Goal: Information Seeking & Learning: Find specific fact

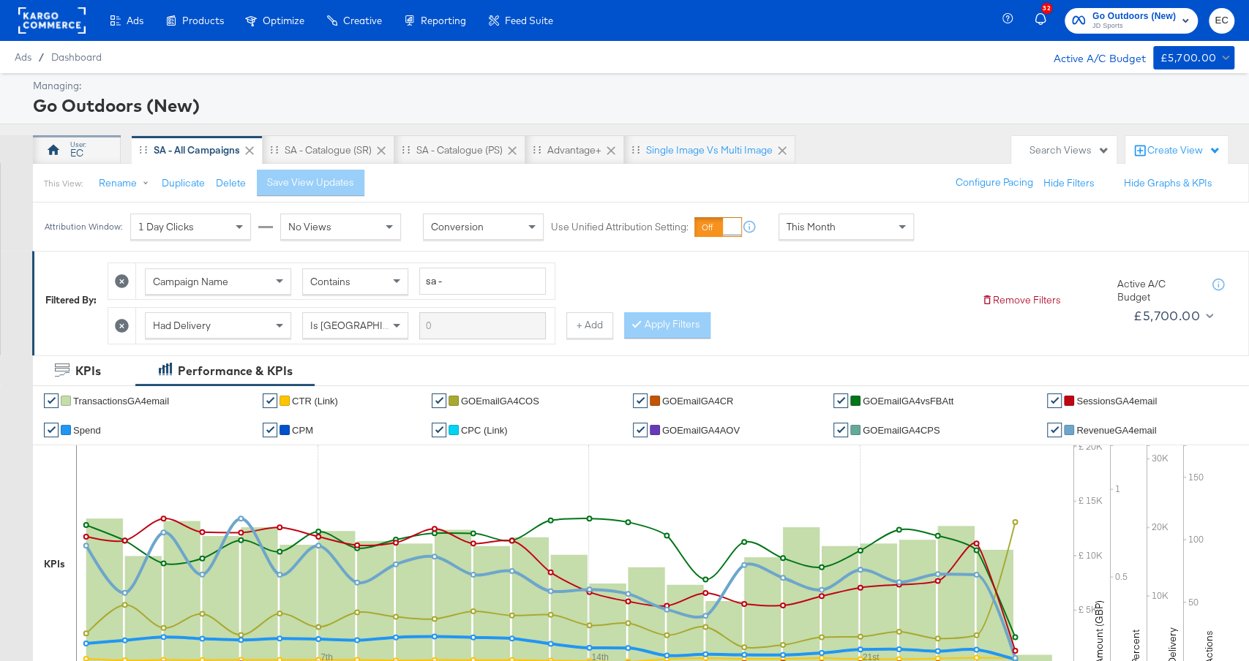
click at [62, 152] on div "EC" at bounding box center [77, 149] width 88 height 29
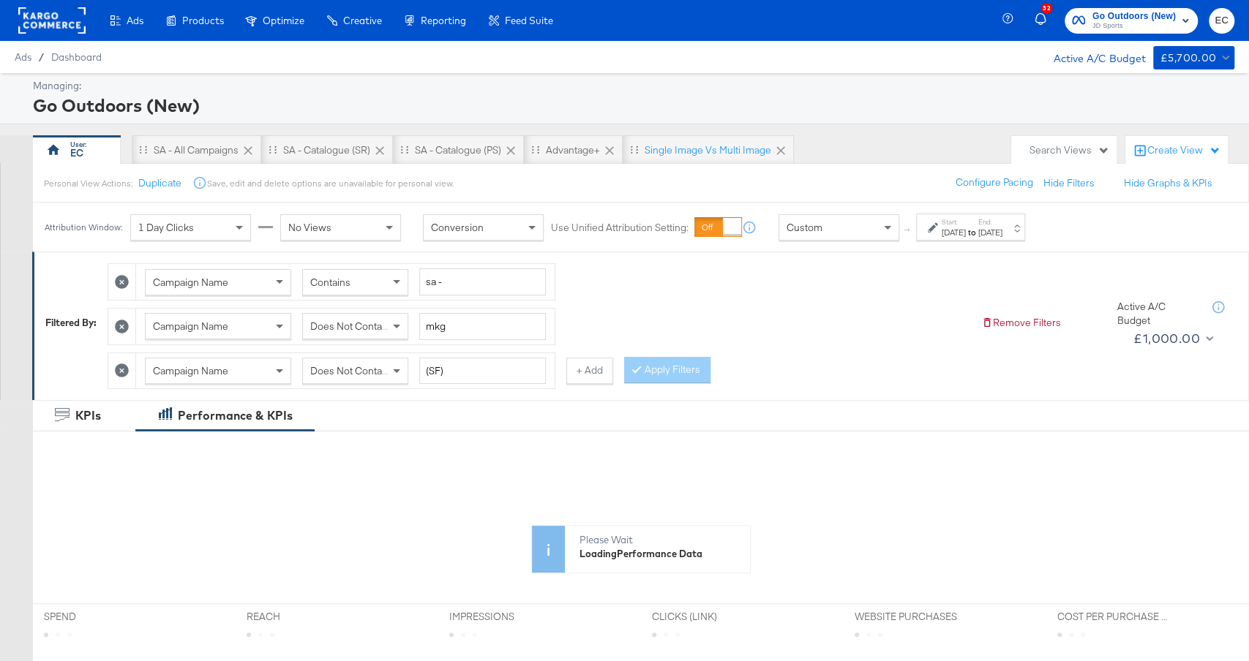
click at [1002, 232] on div "[DATE]" at bounding box center [990, 233] width 24 height 12
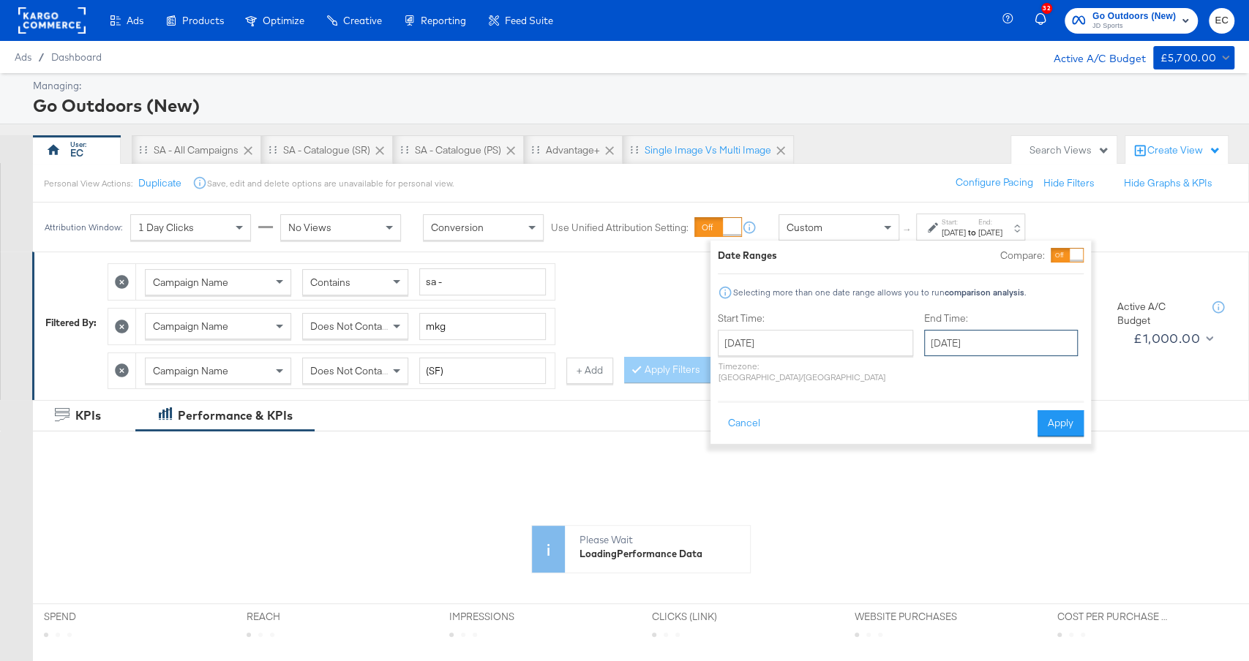
click at [959, 336] on input "[DATE]" at bounding box center [1001, 343] width 154 height 26
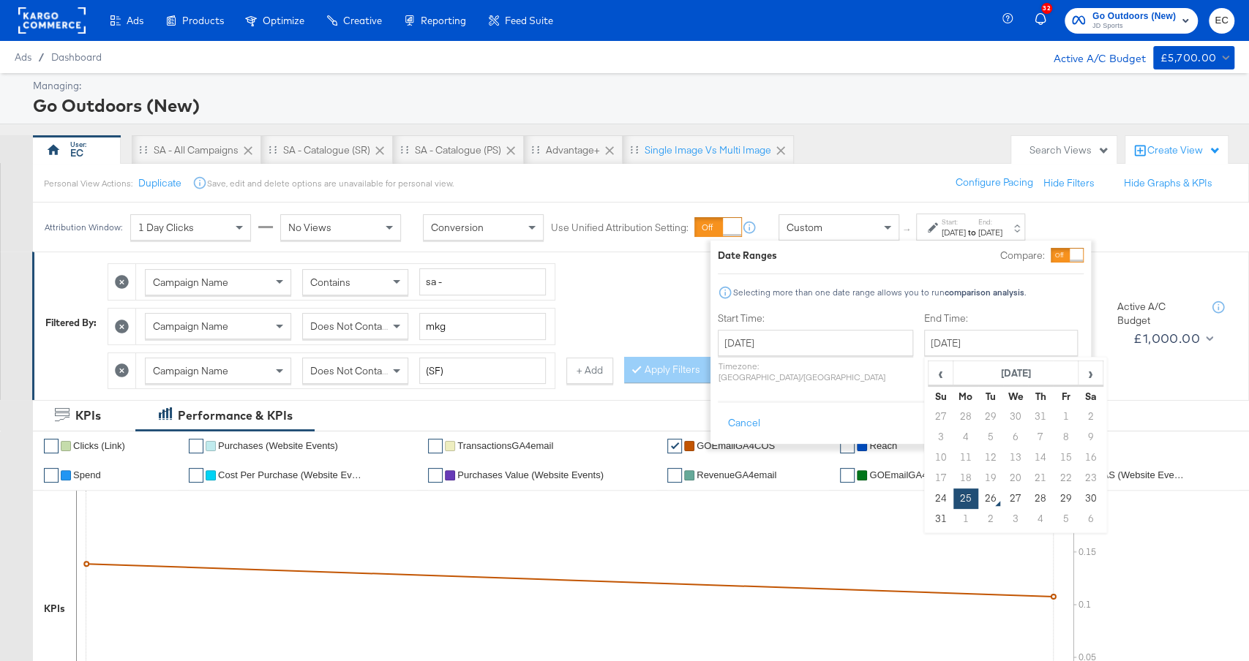
click at [1074, 410] on button "Apply" at bounding box center [1060, 423] width 46 height 26
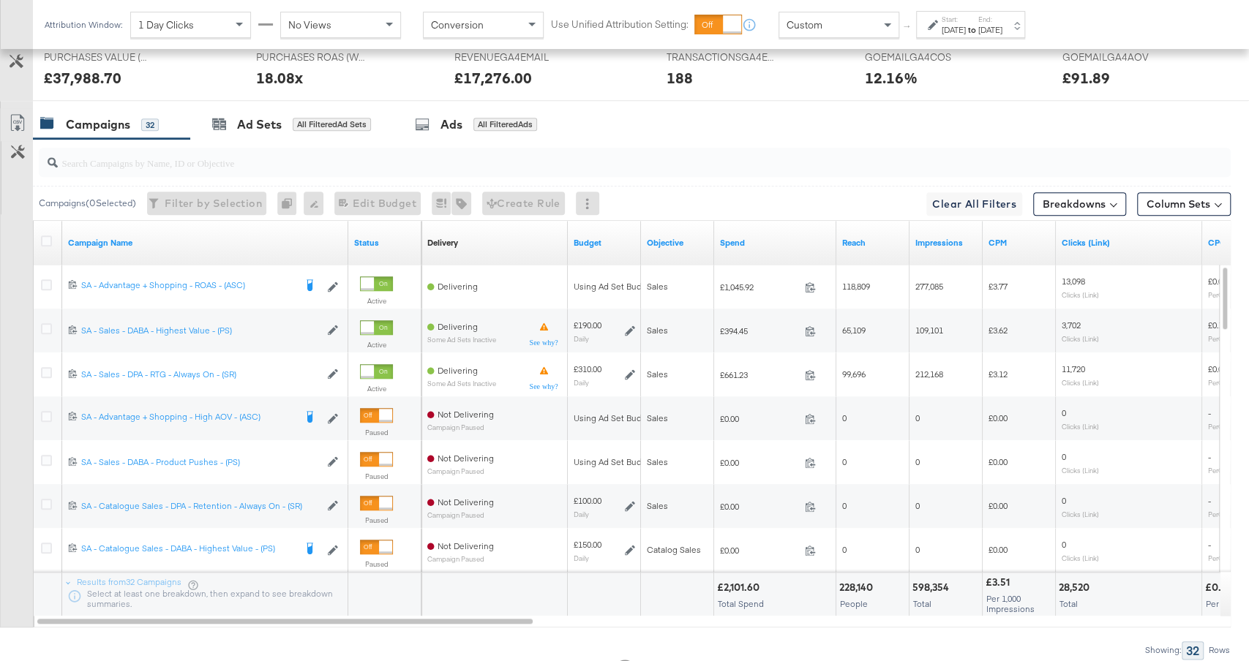
scroll to position [815, 0]
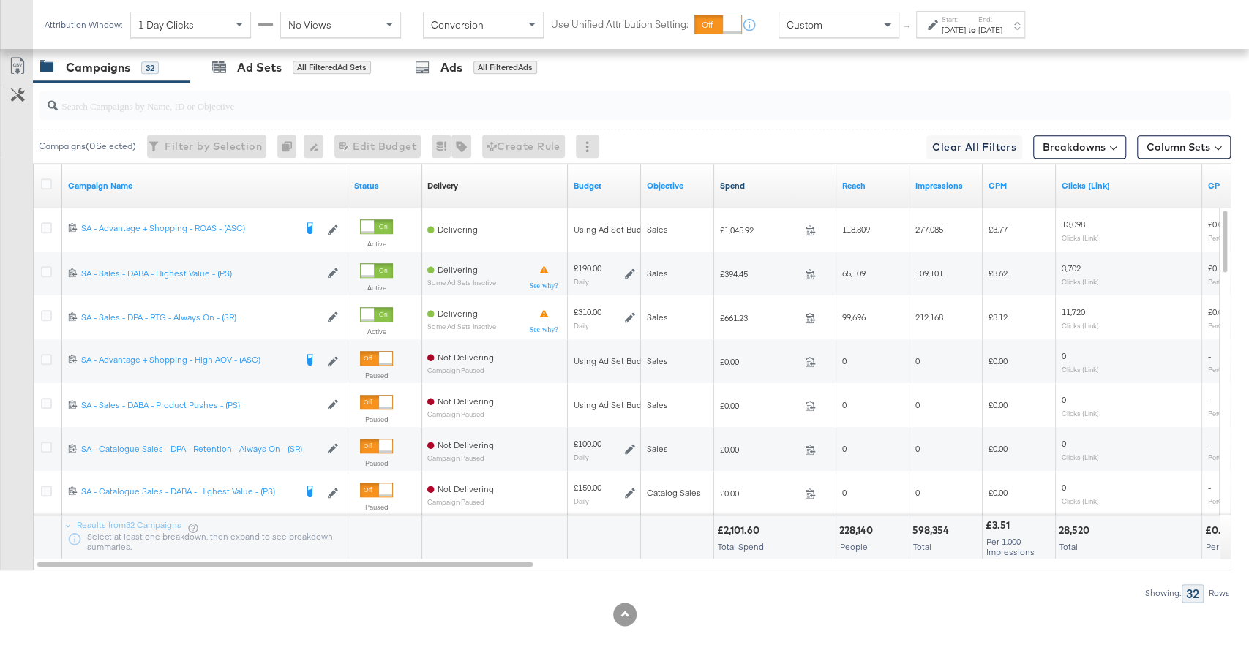
click at [761, 181] on link "Spend" at bounding box center [775, 186] width 110 height 12
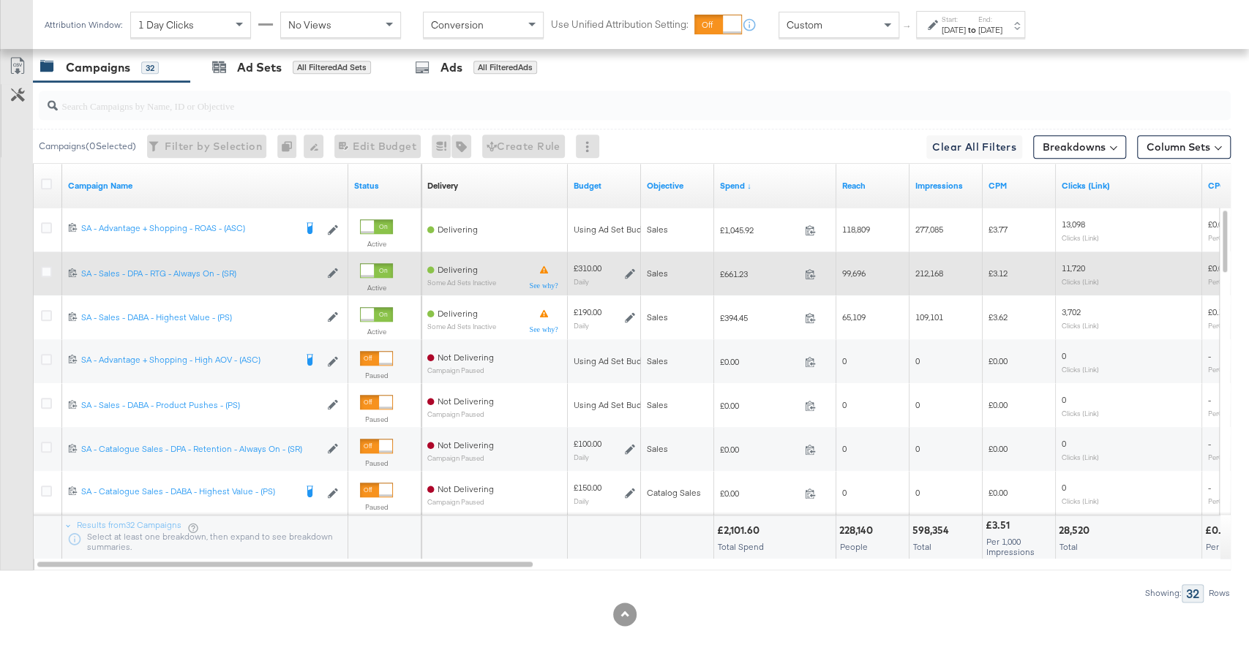
click at [732, 272] on span "£661.23" at bounding box center [759, 273] width 79 height 11
copy span "661.23"
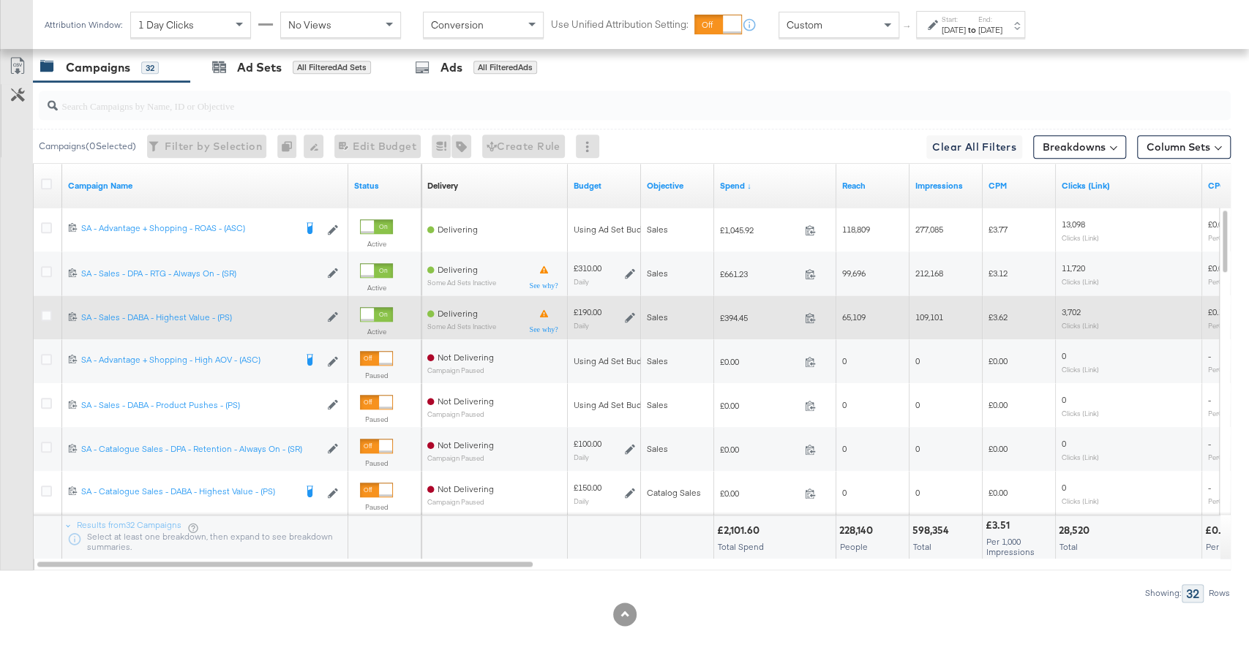
click at [732, 312] on span "£394.45" at bounding box center [759, 317] width 79 height 11
copy span "394.45"
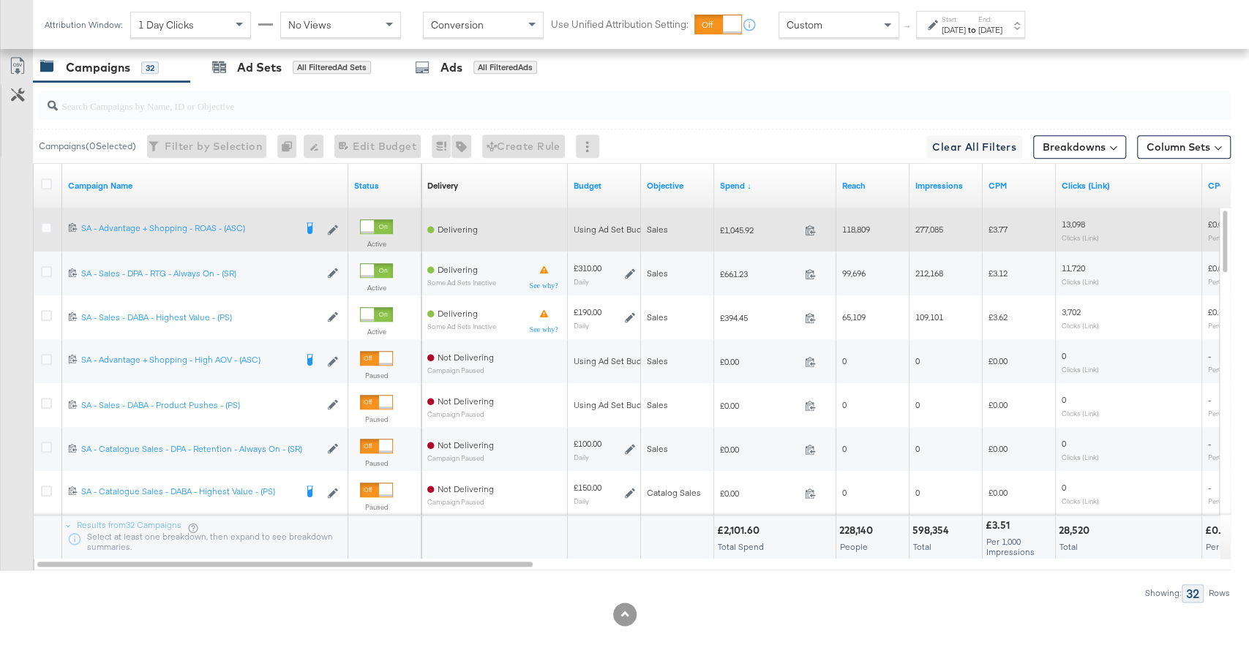
click at [739, 225] on span "£1,045.92" at bounding box center [759, 230] width 79 height 11
copy span "1,045.92"
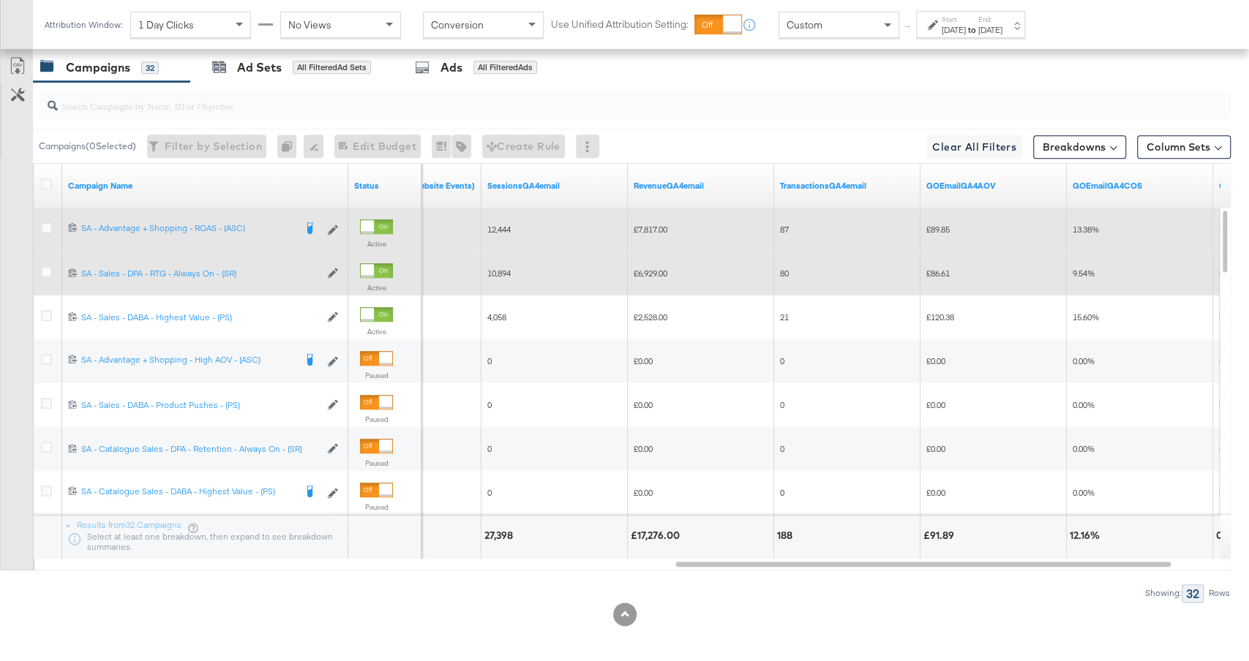
click at [650, 270] on span "£6,929.00" at bounding box center [650, 273] width 34 height 11
copy span "6,929.00"
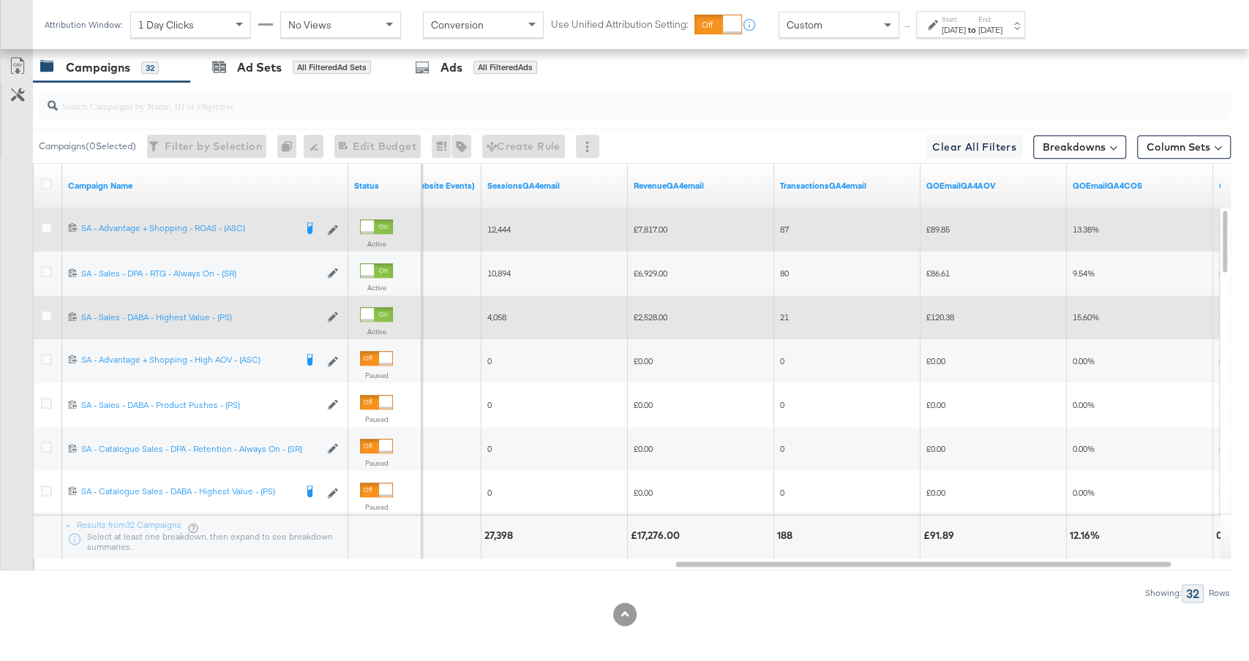
click at [650, 312] on span "£2,528.00" at bounding box center [650, 317] width 34 height 11
copy span "2,528.00"
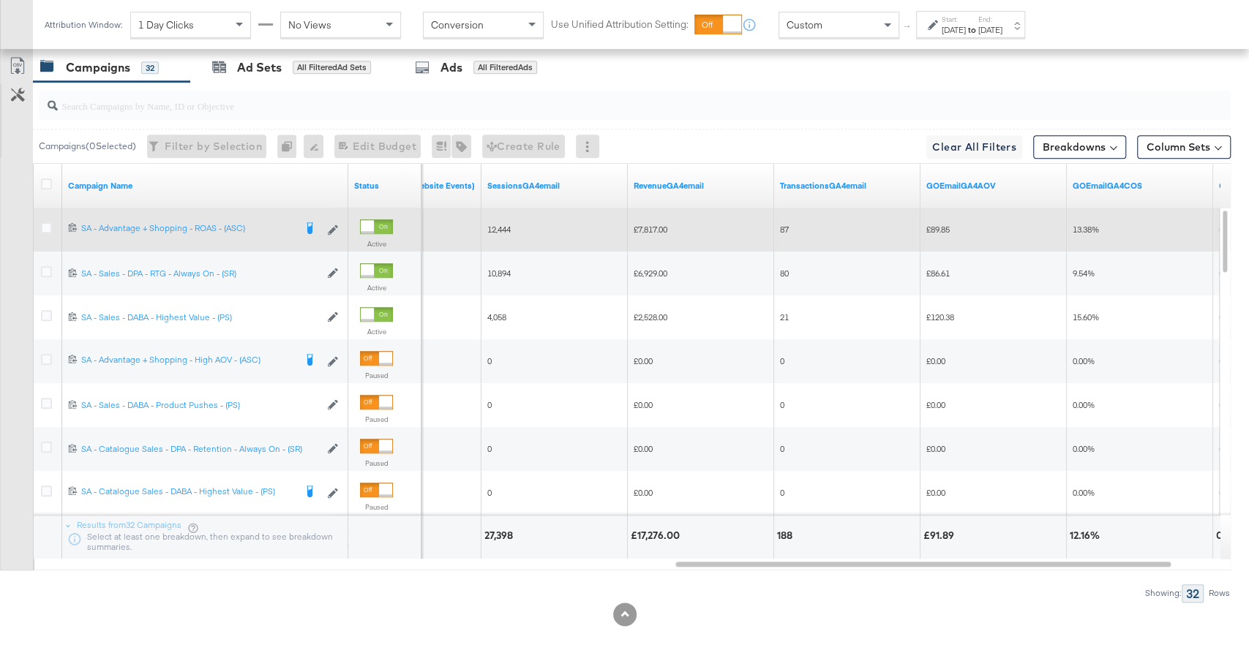
click at [653, 225] on span "£7,817.00" at bounding box center [650, 229] width 34 height 11
copy span "7,817.00"
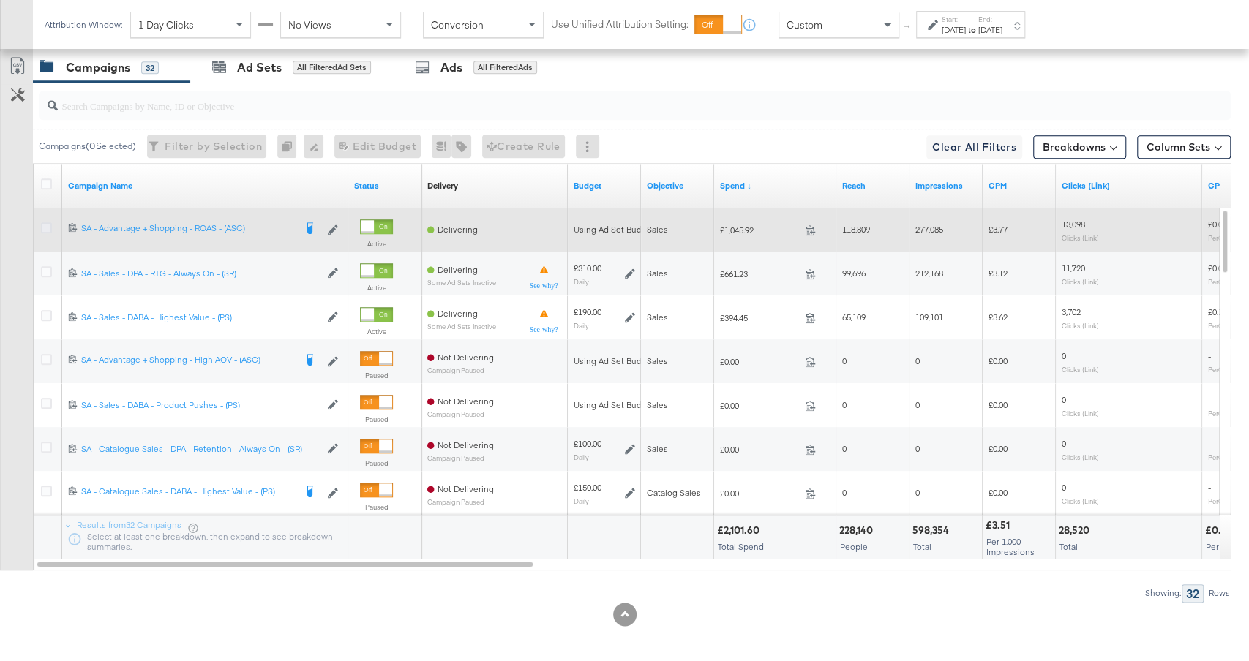
click at [45, 222] on icon at bounding box center [46, 227] width 11 height 11
click at [0, 0] on input "checkbox" at bounding box center [0, 0] width 0 height 0
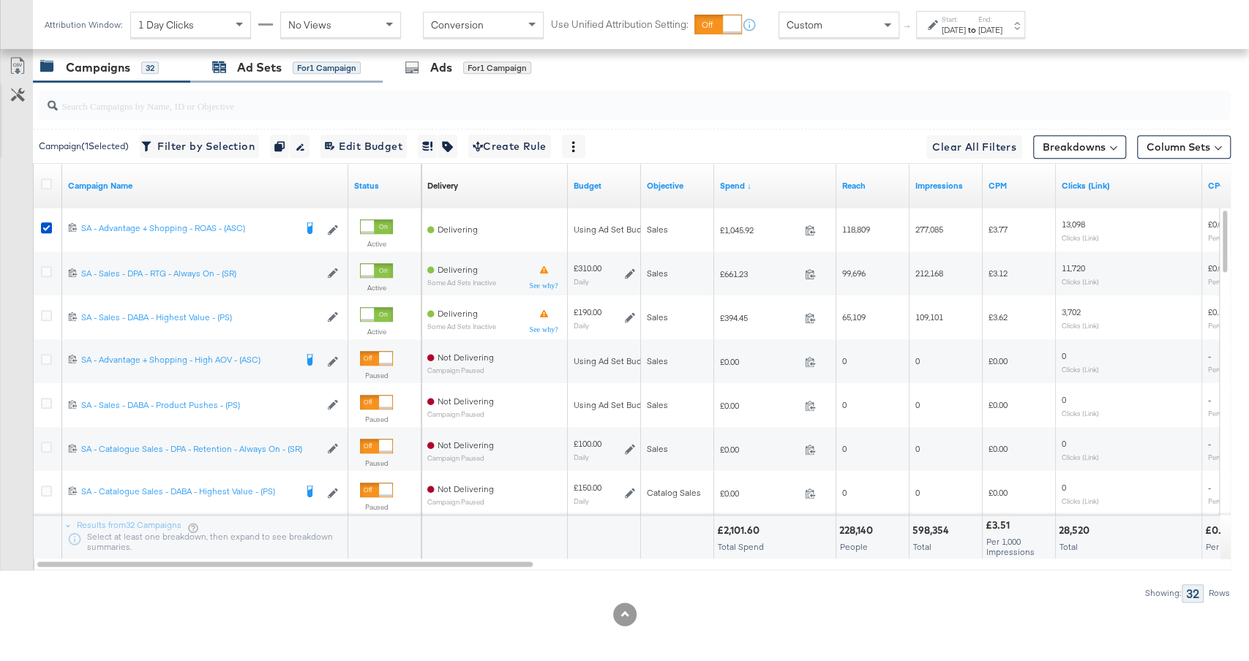
click at [276, 64] on div "Ad Sets" at bounding box center [259, 67] width 45 height 17
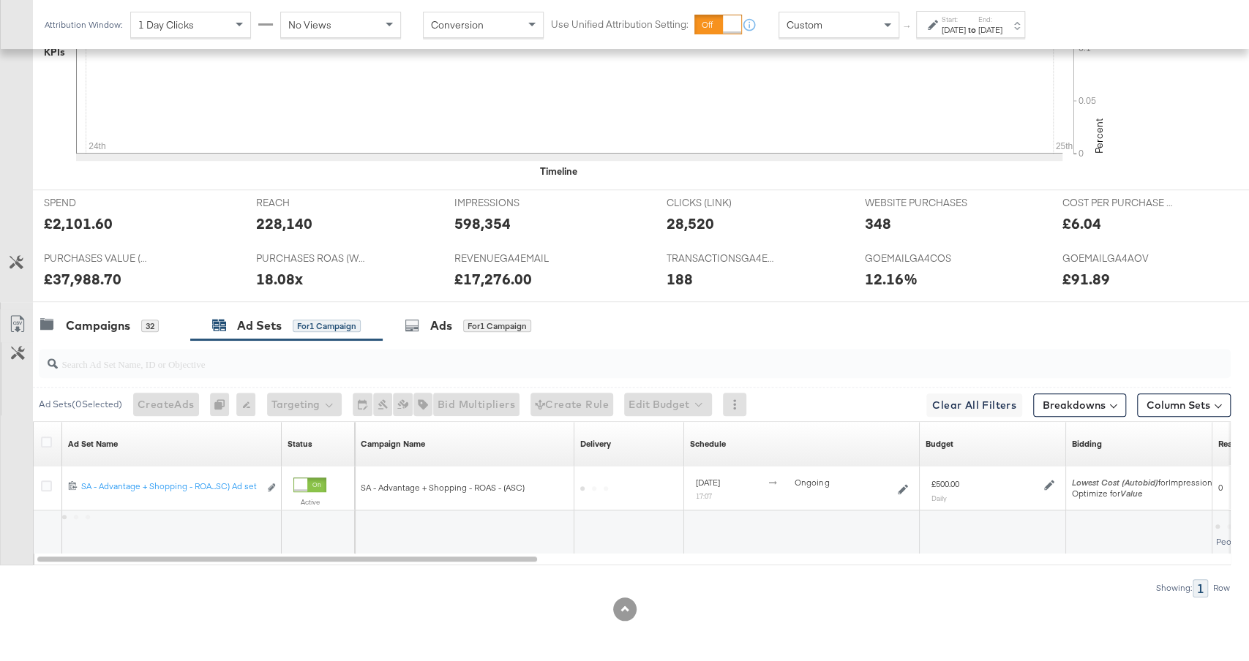
scroll to position [552, 0]
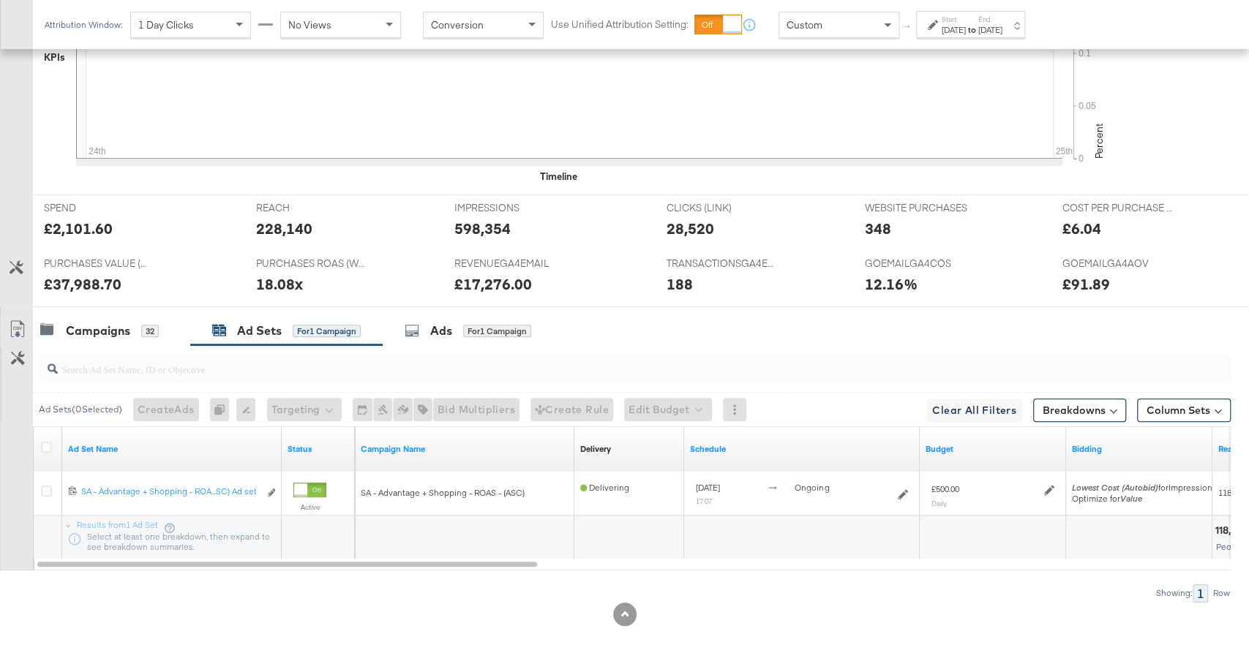
click at [116, 307] on div at bounding box center [624, 313] width 1249 height 12
click at [116, 329] on div "Campaigns" at bounding box center [98, 331] width 64 height 17
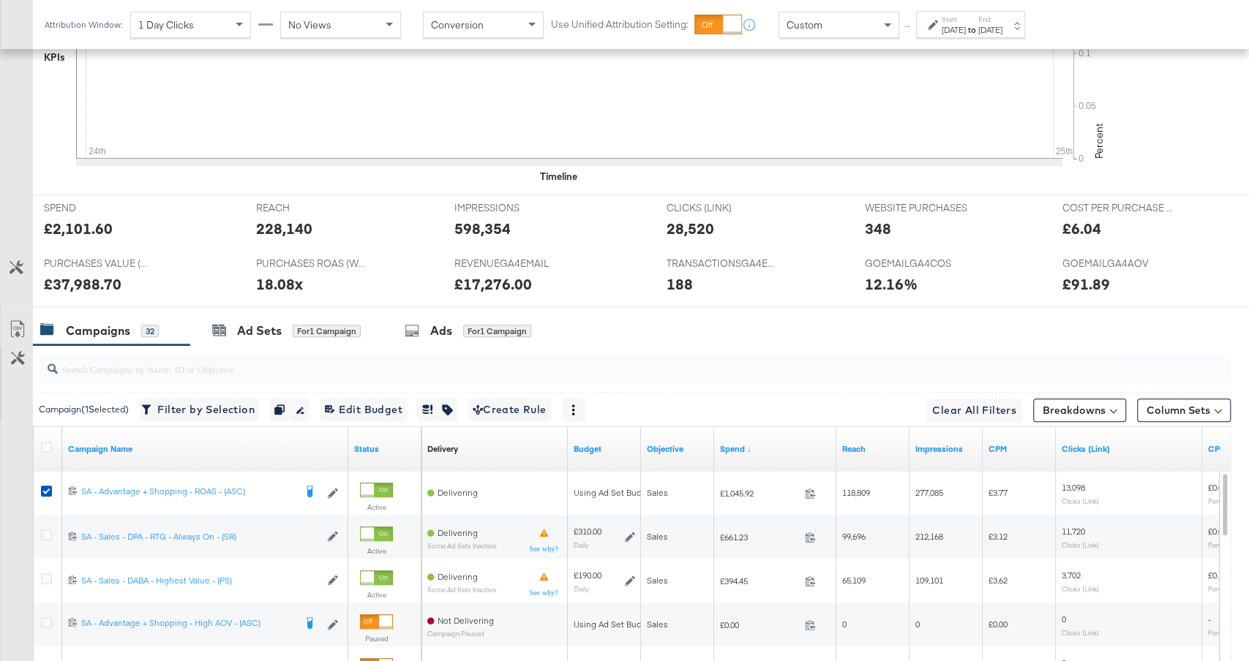
scroll to position [815, 0]
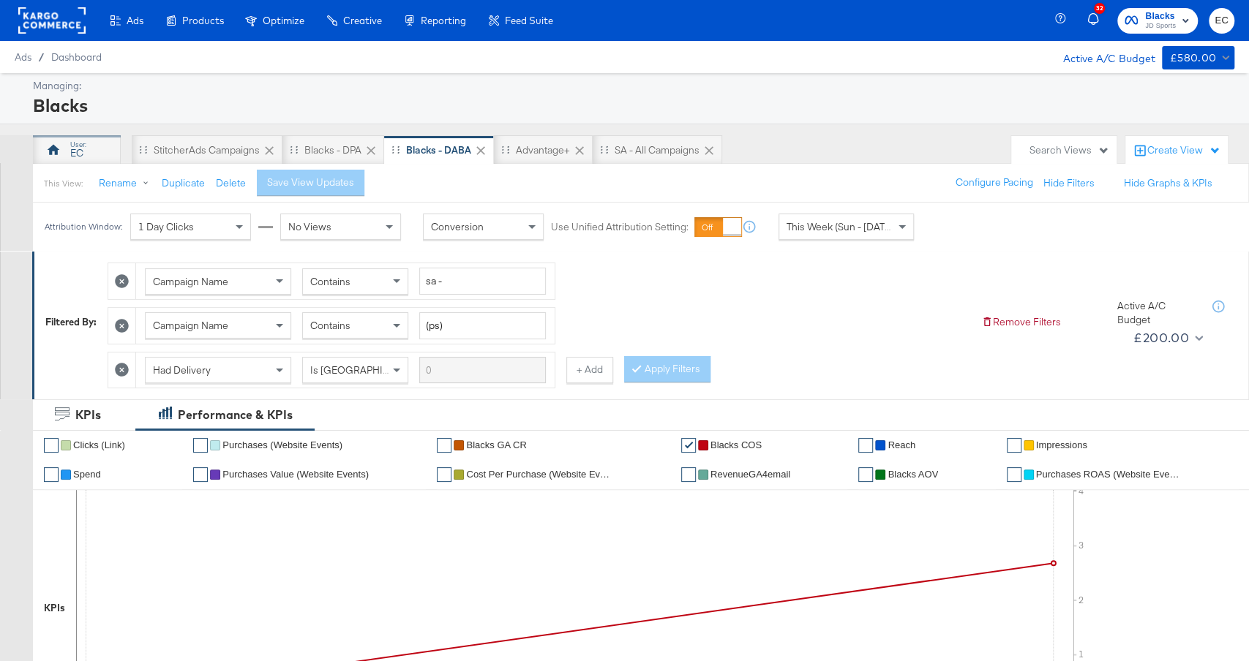
click at [57, 146] on icon at bounding box center [53, 150] width 15 height 15
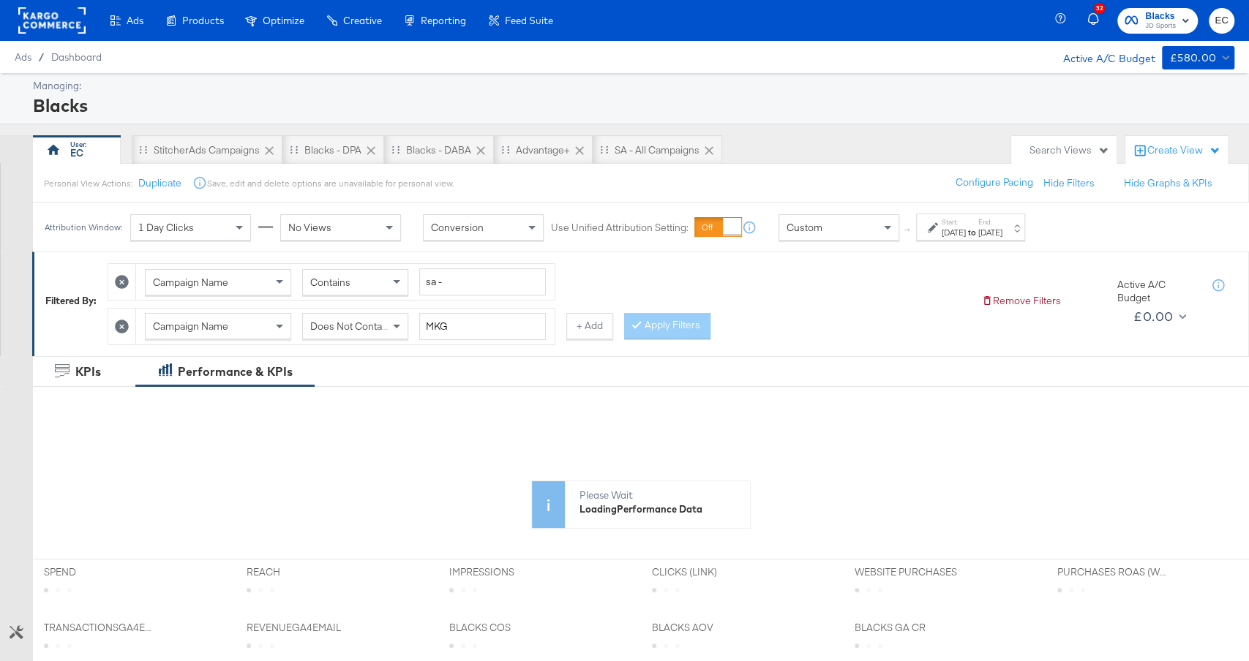
click at [966, 240] on div "Attribution Window: 1 Day Clicks No Views Conversion Use Unified Attribution Se…" at bounding box center [538, 227] width 1010 height 49
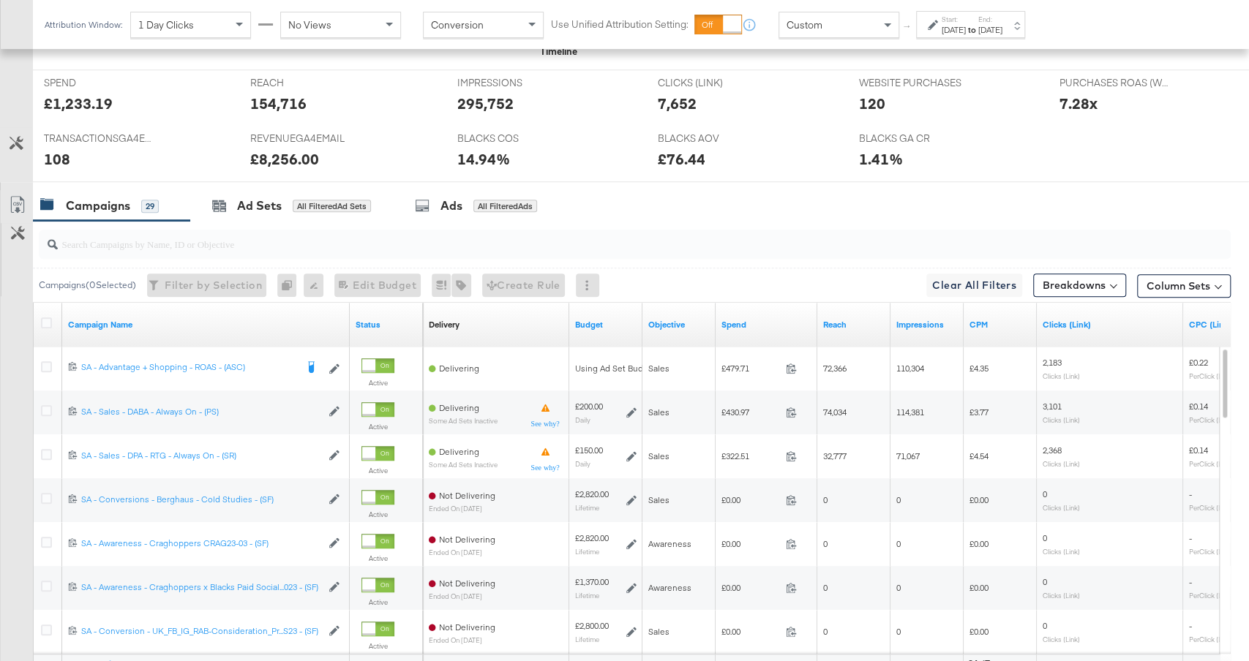
scroll to position [658, 0]
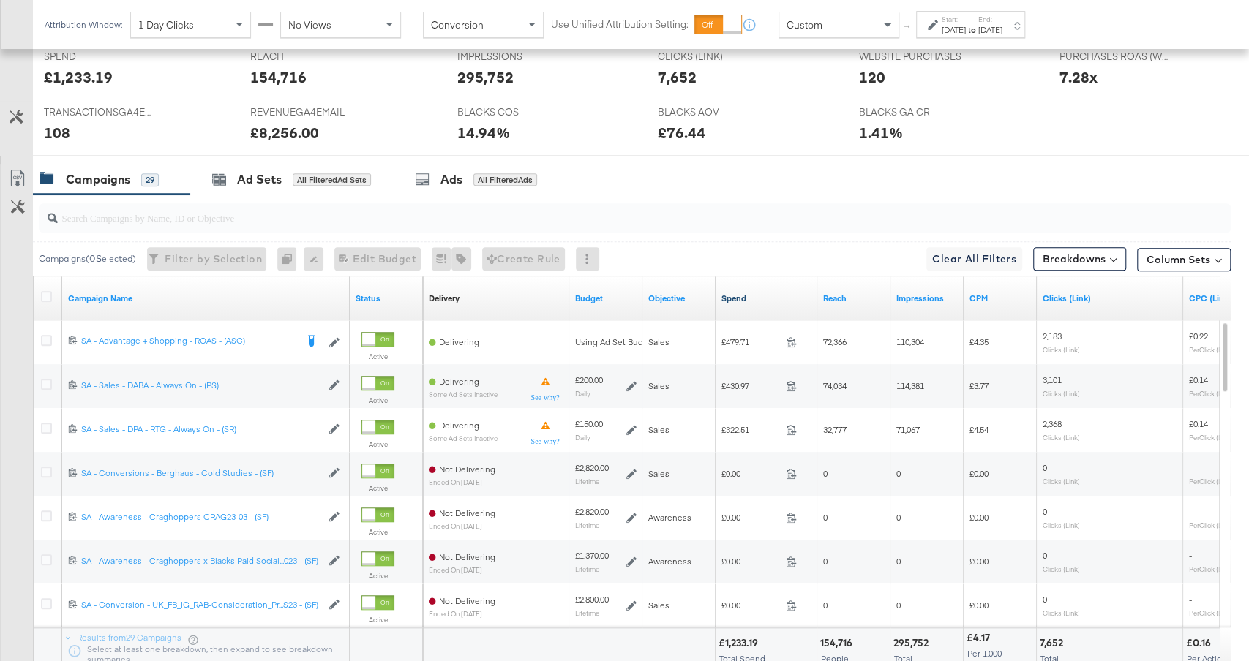
click at [762, 293] on link "Spend" at bounding box center [766, 299] width 90 height 12
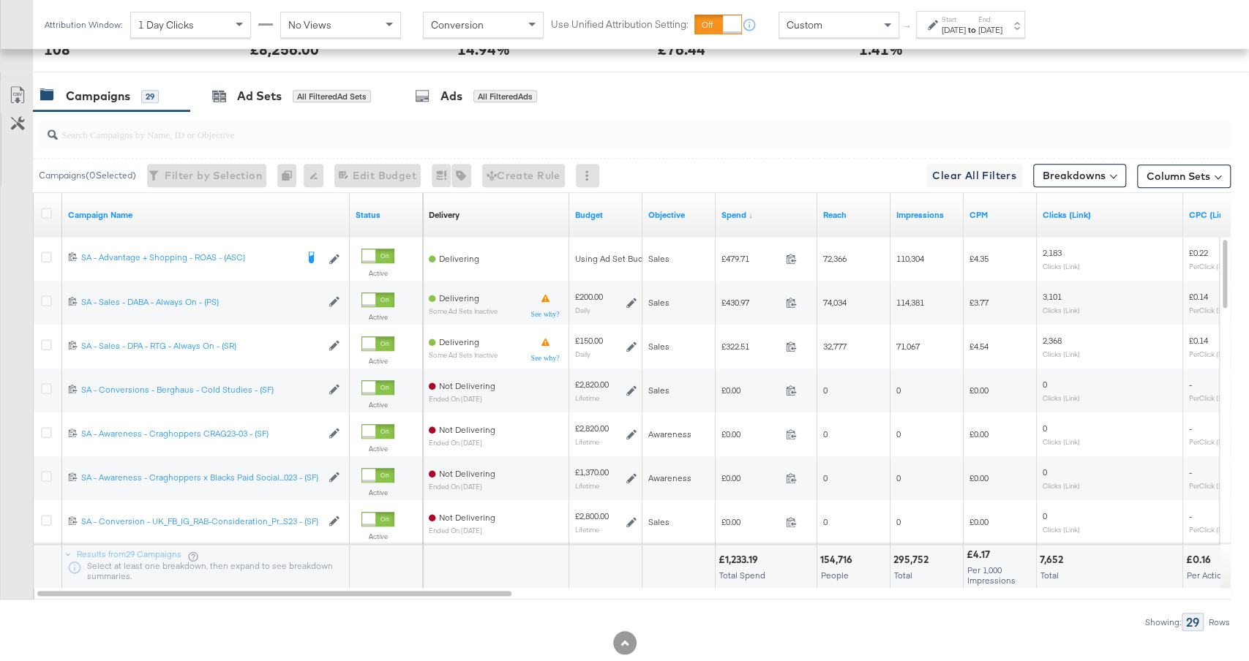
scroll to position [748, 0]
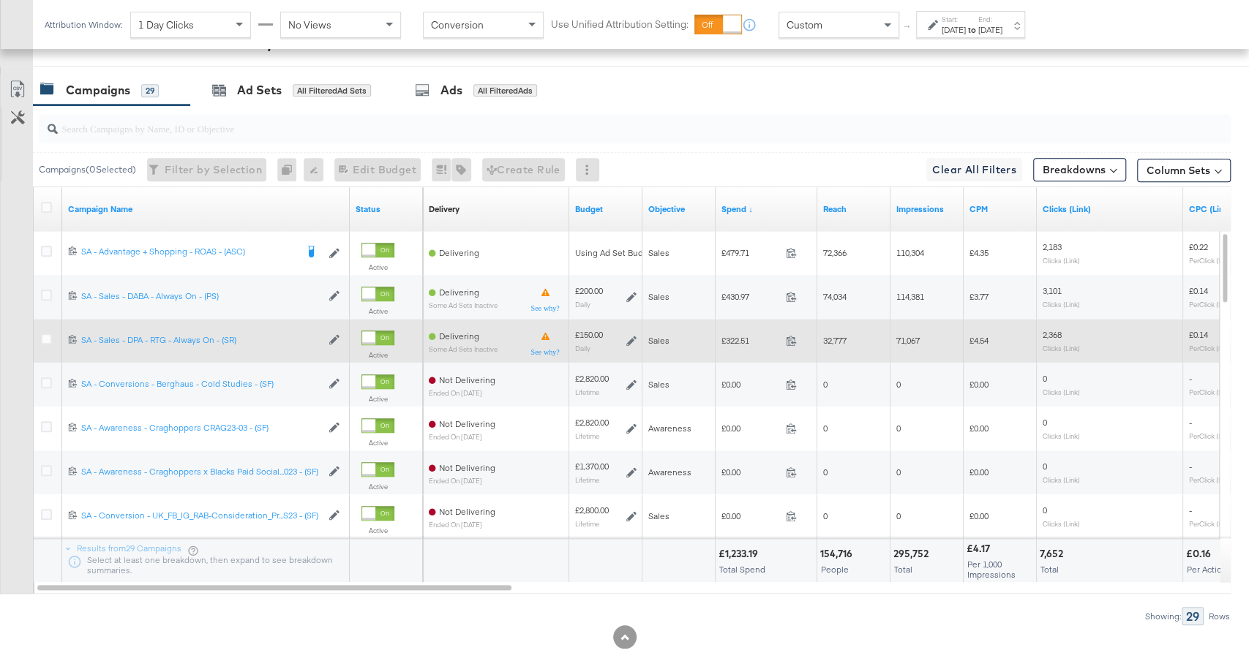
click at [731, 345] on div "£322.51 322.51" at bounding box center [766, 340] width 102 height 23
click at [731, 340] on span "£322.51" at bounding box center [750, 340] width 59 height 11
copy span "322.51"
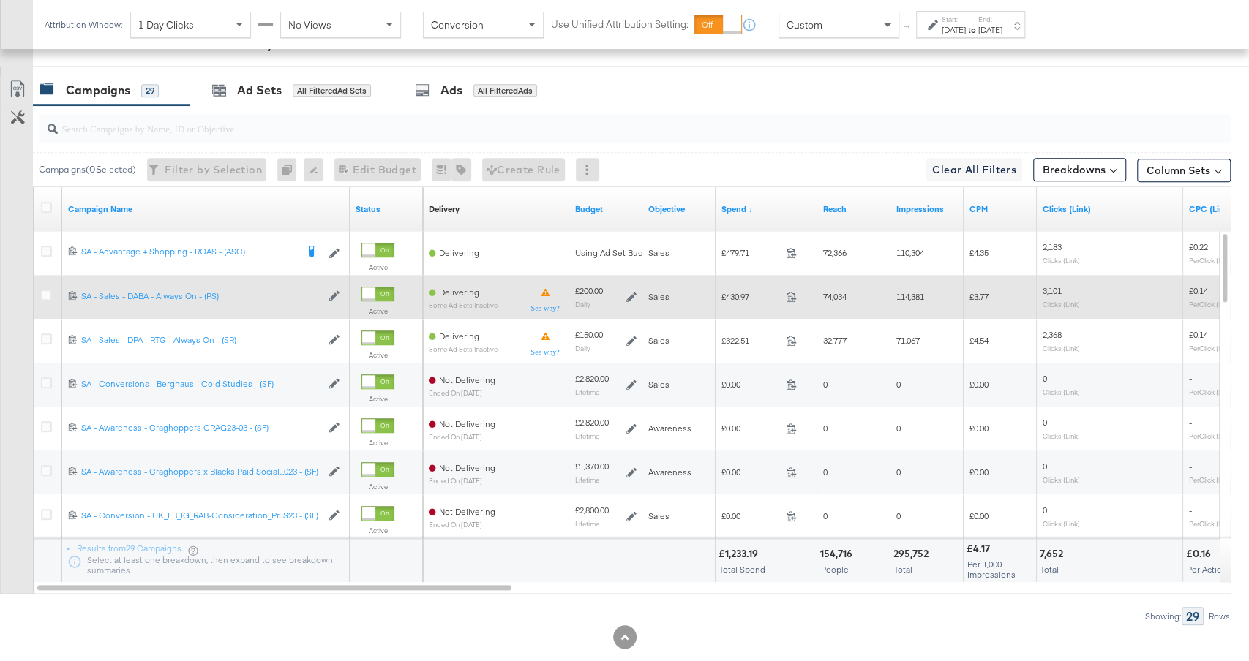
click at [738, 291] on span "£430.97" at bounding box center [750, 296] width 59 height 11
copy span "430.97"
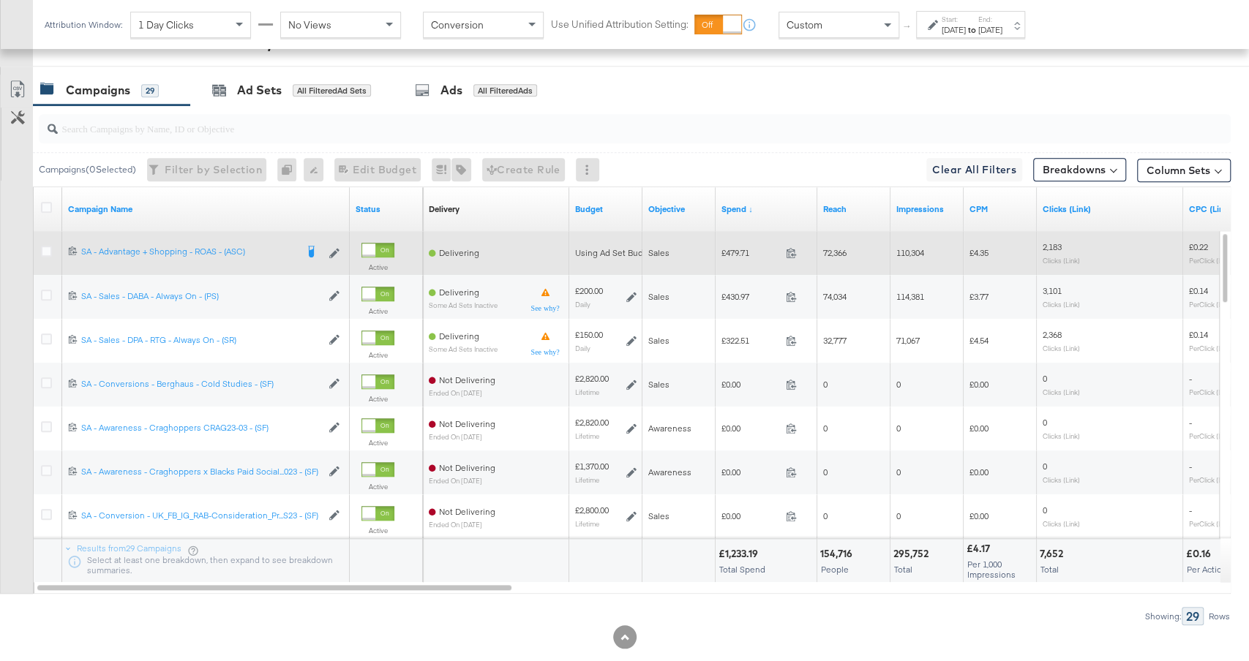
click at [729, 251] on span "£479.71" at bounding box center [750, 252] width 59 height 11
copy span "479.71"
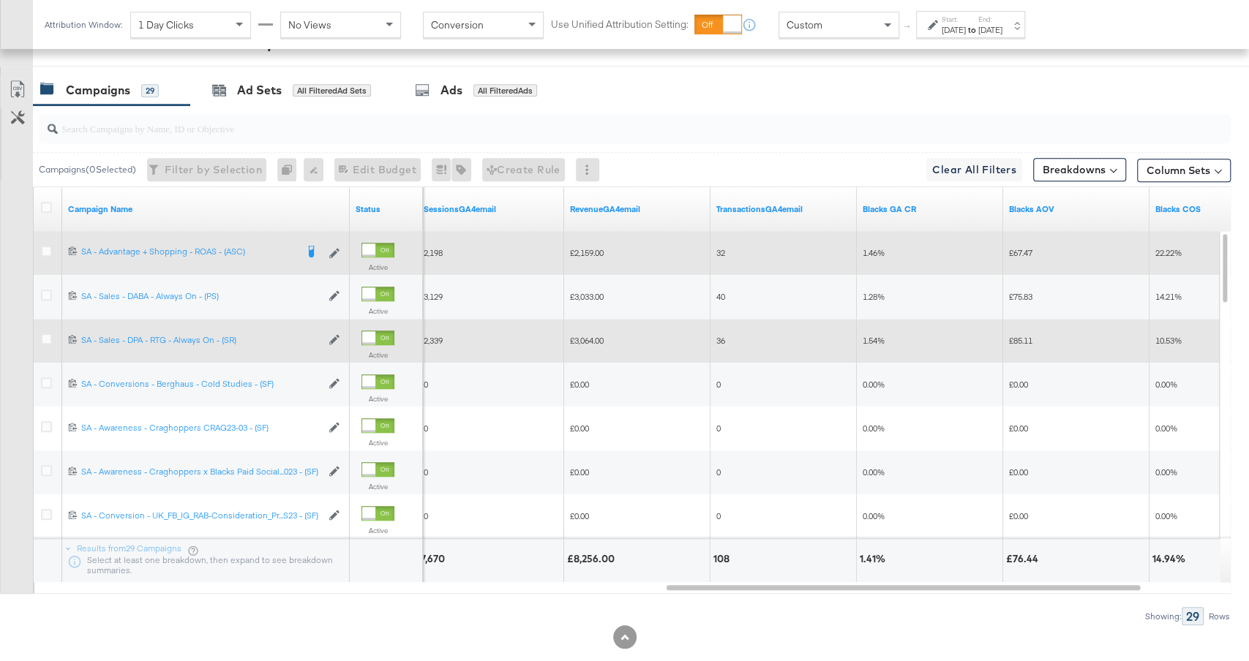
click at [577, 335] on span "£3,064.00" at bounding box center [587, 340] width 34 height 11
copy span "3,064.00"
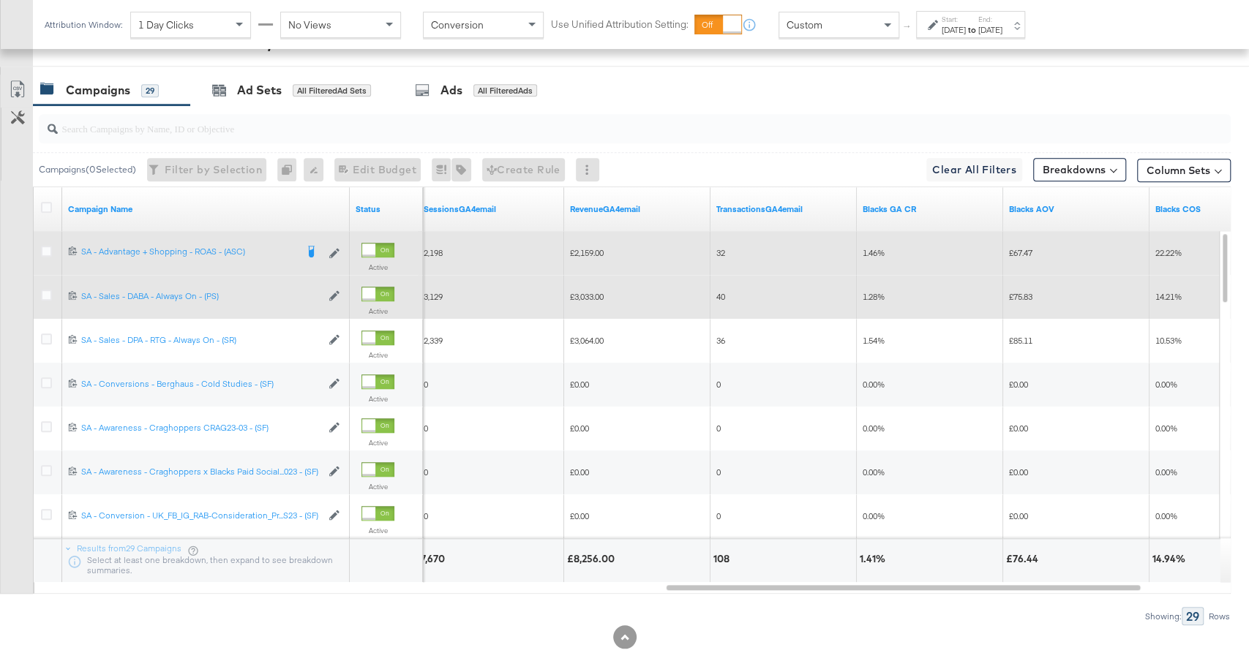
click at [596, 291] on span "£3,033.00" at bounding box center [587, 296] width 34 height 11
copy span "3,033.00"
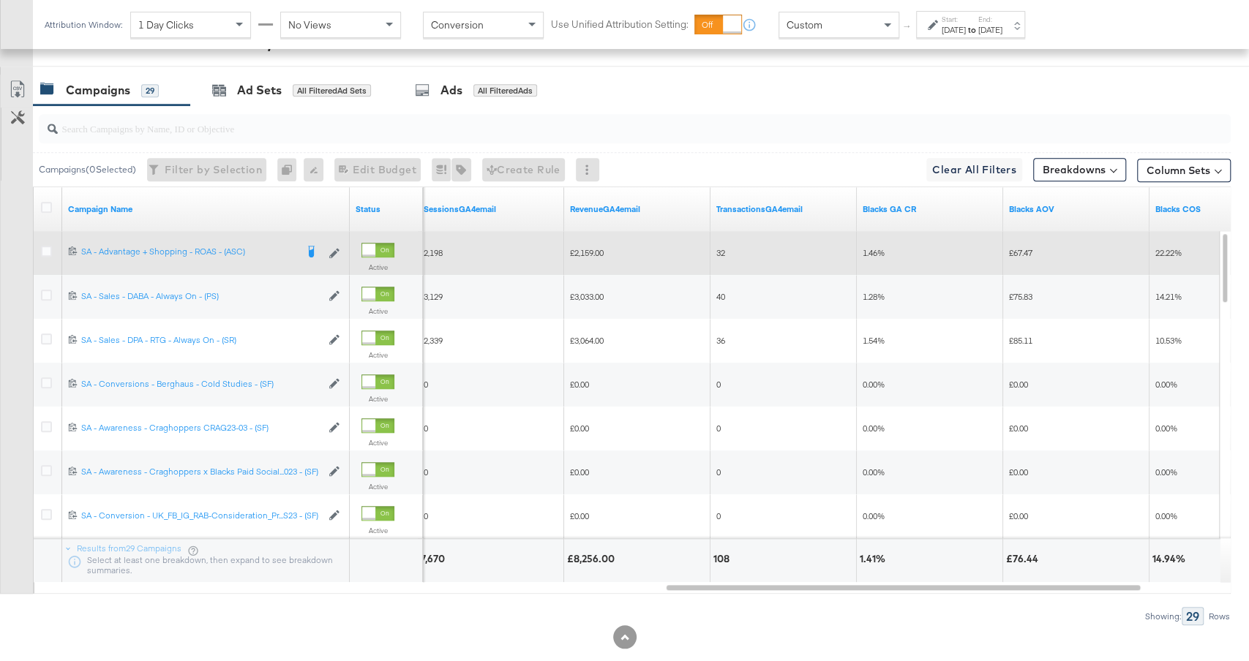
click at [591, 251] on span "£2,159.00" at bounding box center [587, 252] width 34 height 11
copy span "2,159.00"
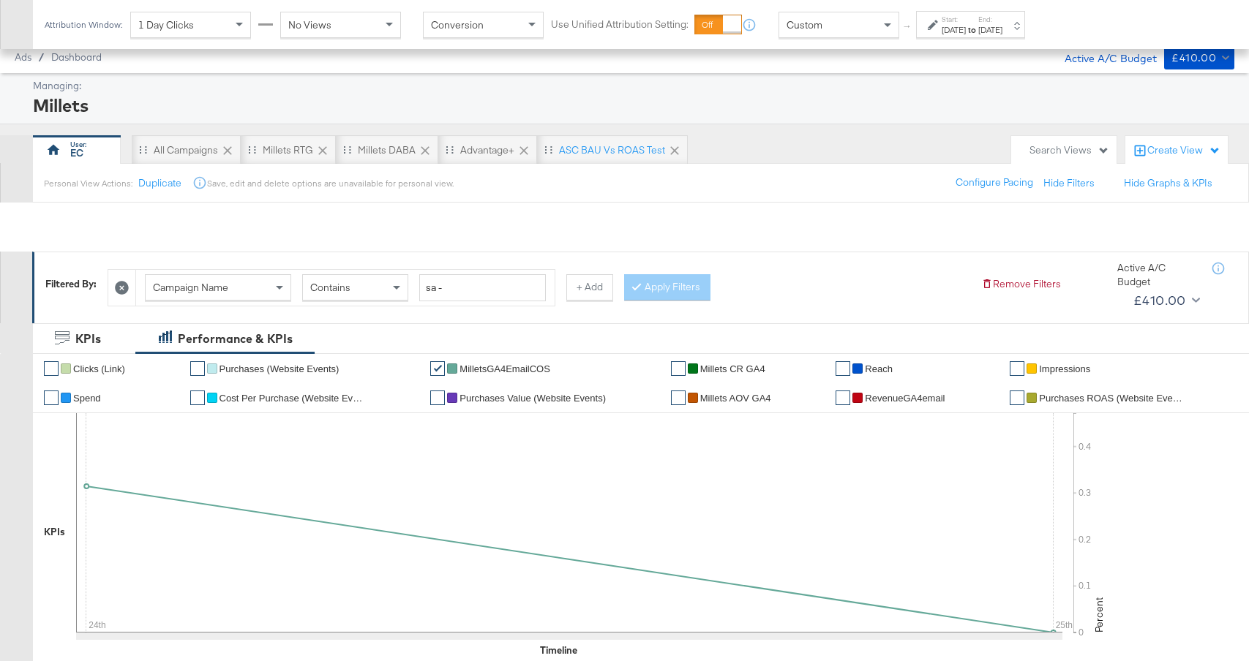
scroll to position [677, 0]
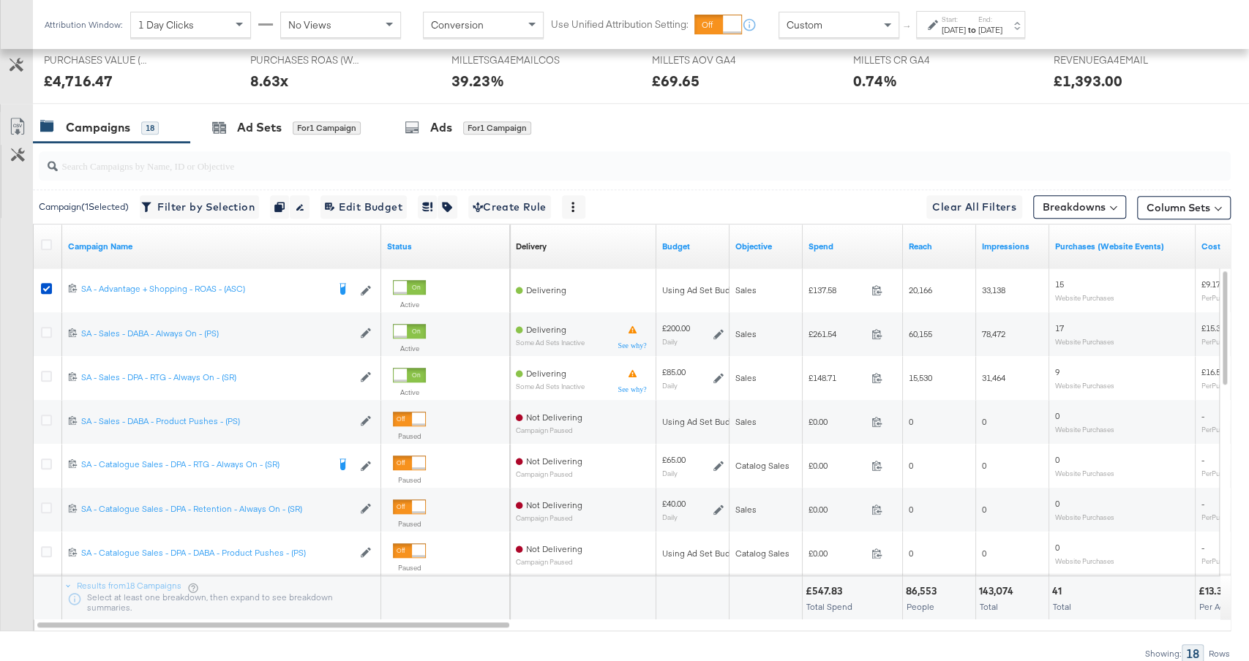
click at [1002, 18] on div "Start: Aug 24th 2025 to End: Aug 25th 2025" at bounding box center [971, 25] width 61 height 21
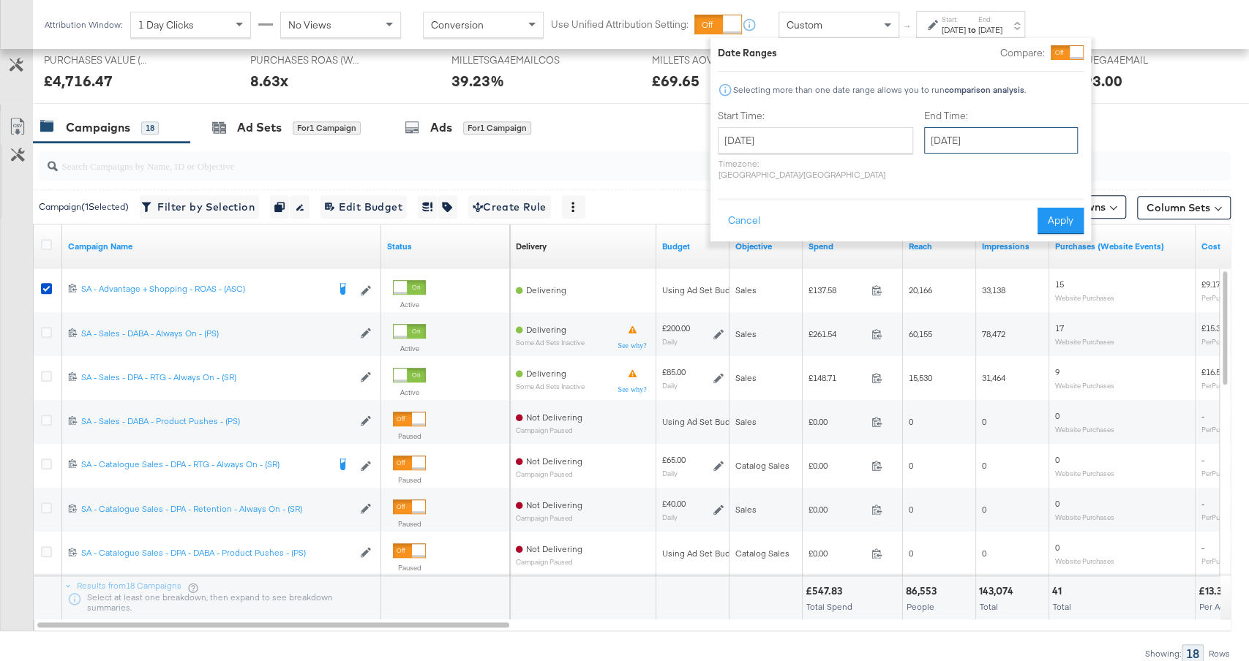
click at [924, 146] on input "[DATE]" at bounding box center [1001, 140] width 154 height 26
click at [1073, 208] on button "Apply" at bounding box center [1060, 221] width 46 height 26
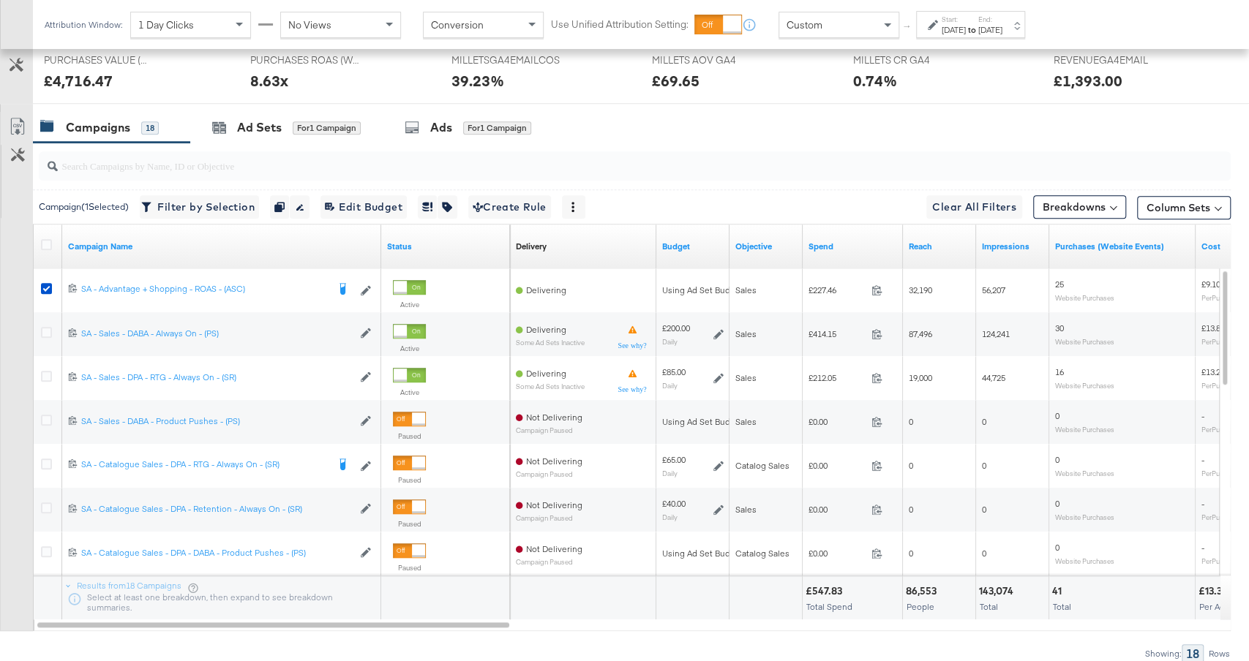
click at [846, 236] on div "Spend" at bounding box center [852, 246] width 100 height 23
click at [839, 244] on link "Spend" at bounding box center [852, 247] width 89 height 12
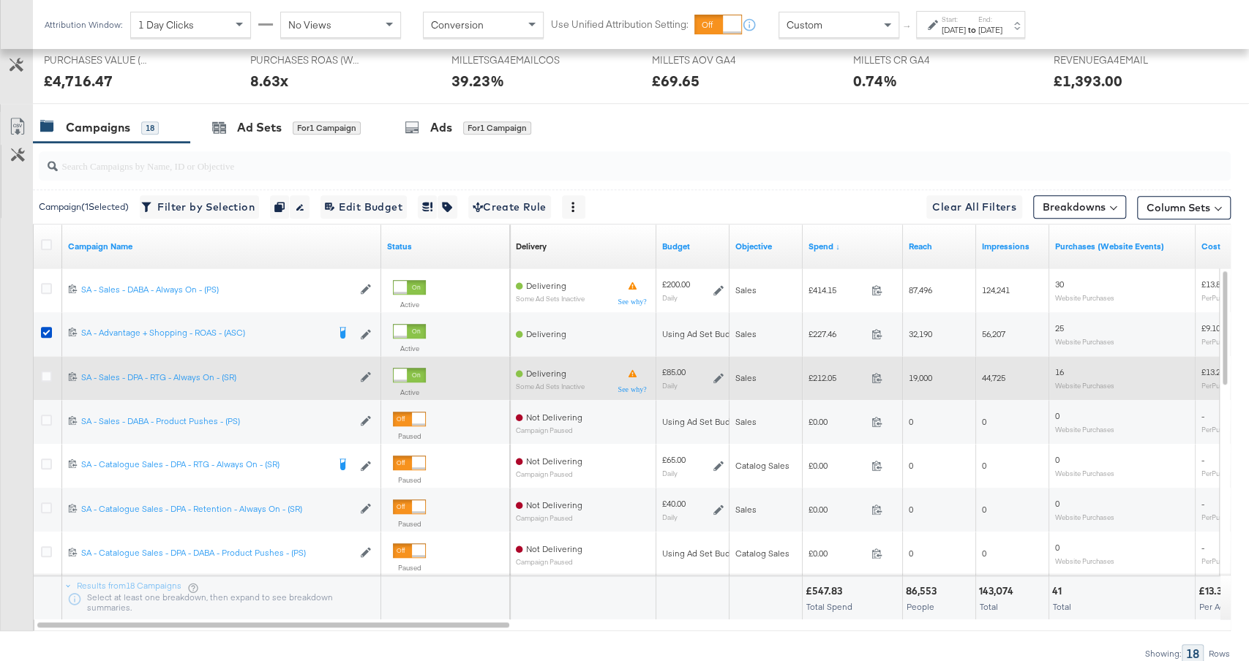
click at [824, 372] on span "£212.05" at bounding box center [836, 377] width 57 height 11
copy span "212.05"
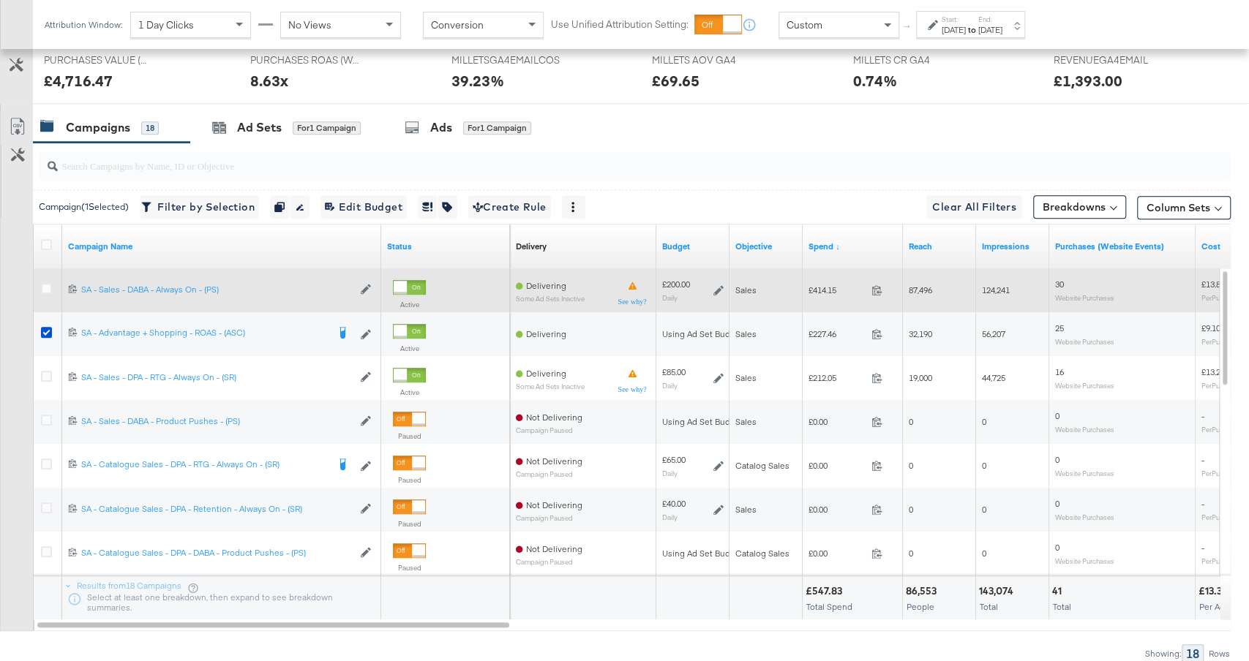
click at [822, 285] on span "£414.15" at bounding box center [836, 290] width 57 height 11
copy span "414.15"
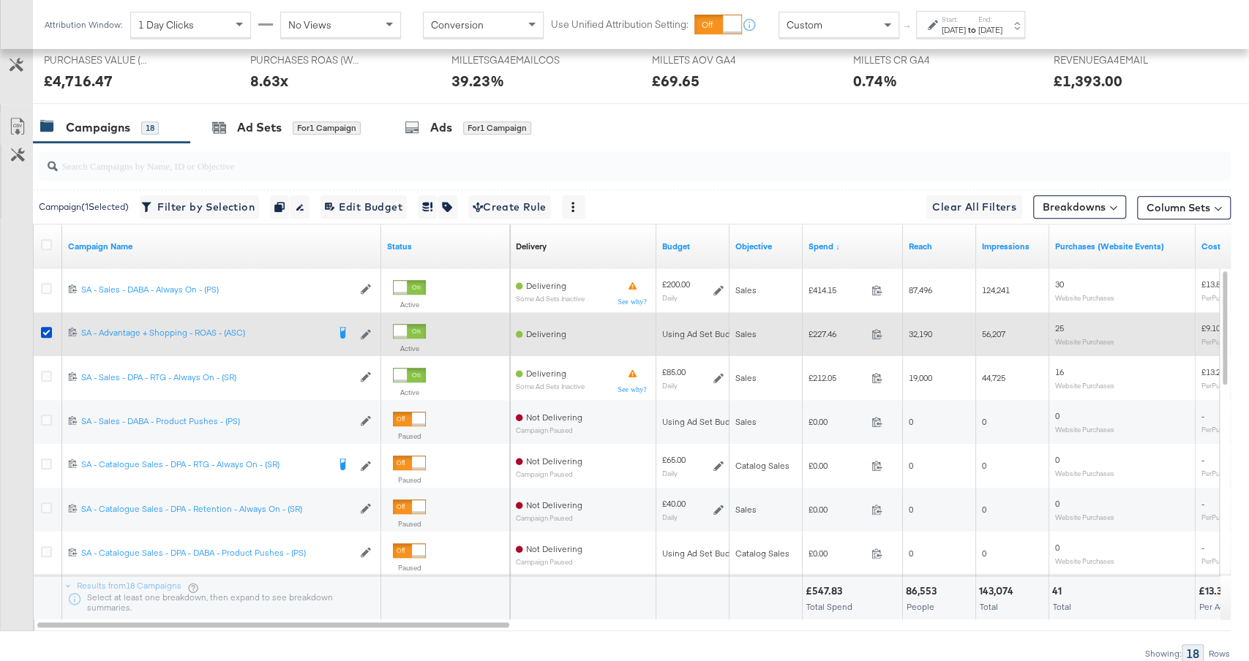
click at [824, 328] on span "£227.46" at bounding box center [836, 333] width 57 height 11
copy span "227.46"
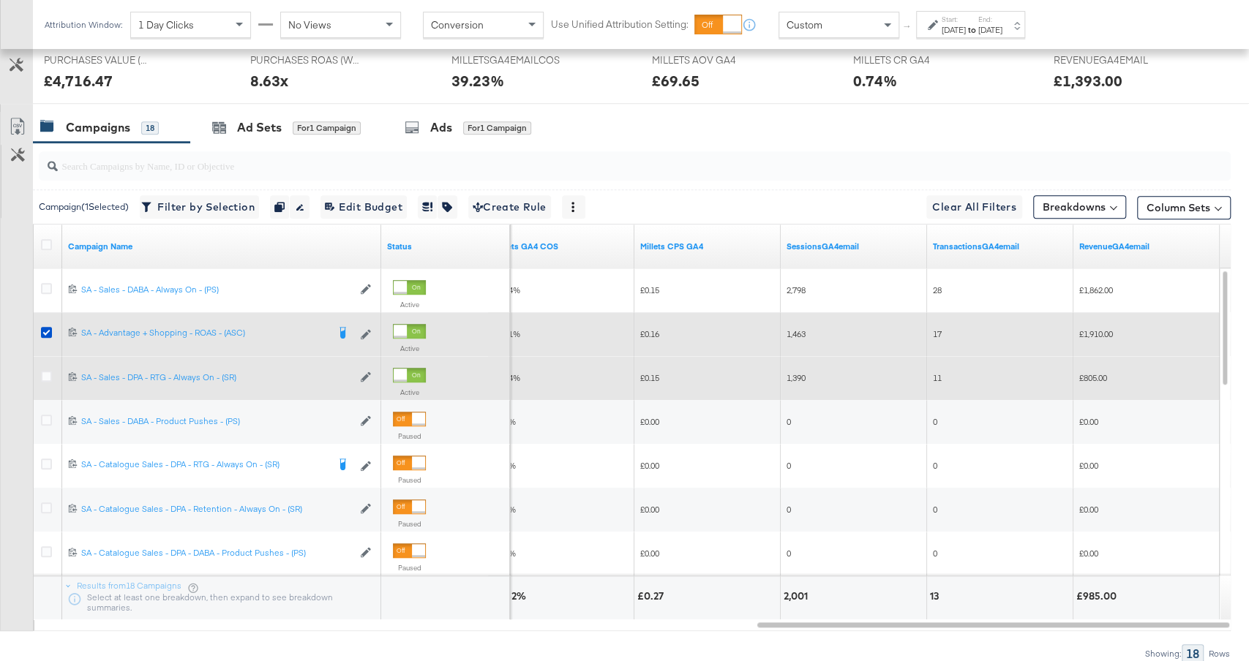
click at [1096, 377] on span "£805.00" at bounding box center [1093, 377] width 28 height 11
copy span "805.00"
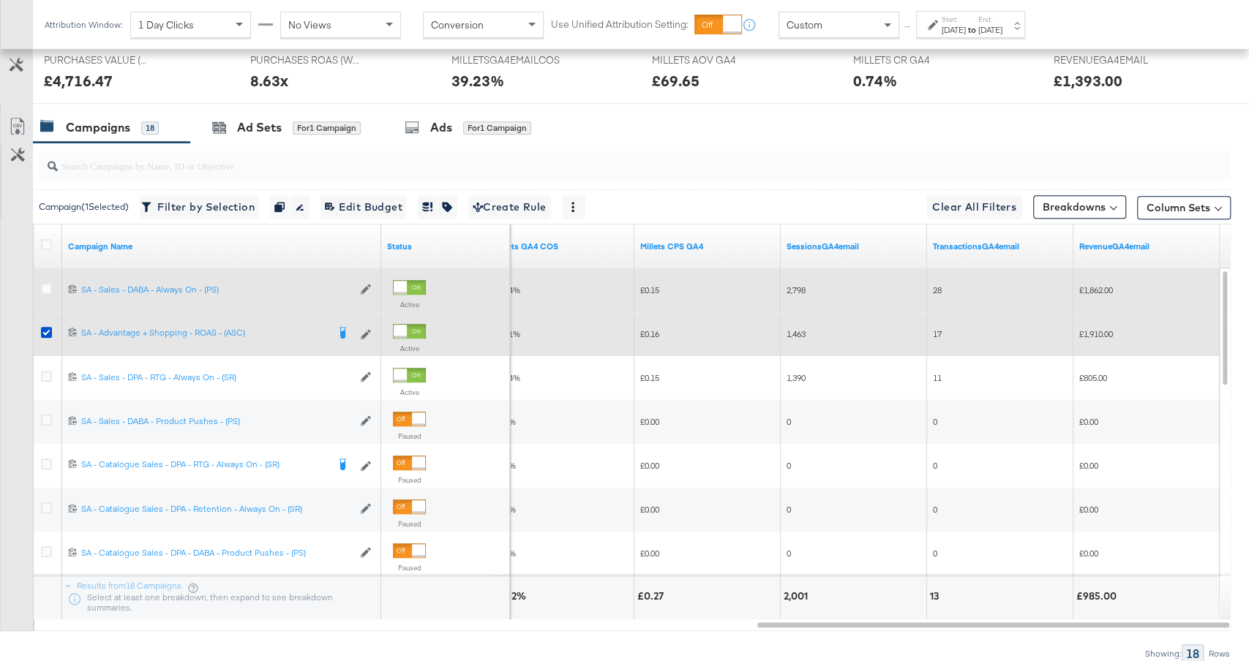
click at [1098, 288] on span "£1,862.00" at bounding box center [1096, 290] width 34 height 11
copy span "1,862.00"
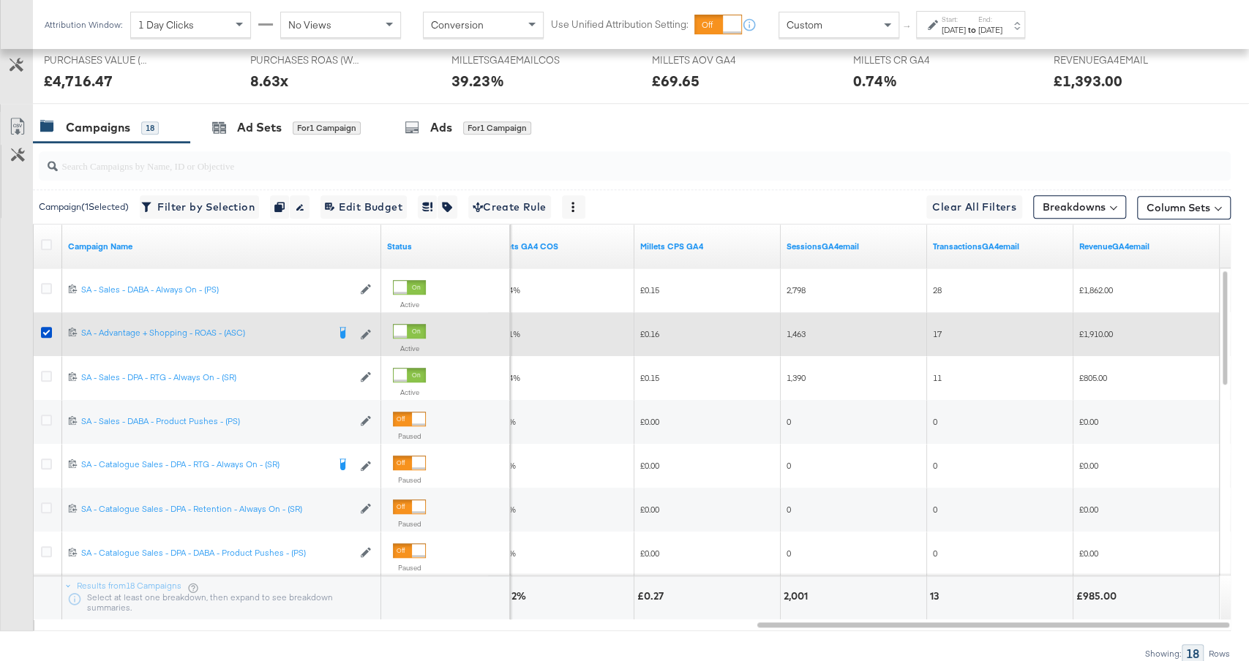
click at [1105, 329] on span "£1,910.00" at bounding box center [1096, 333] width 34 height 11
copy span "1,910.00"
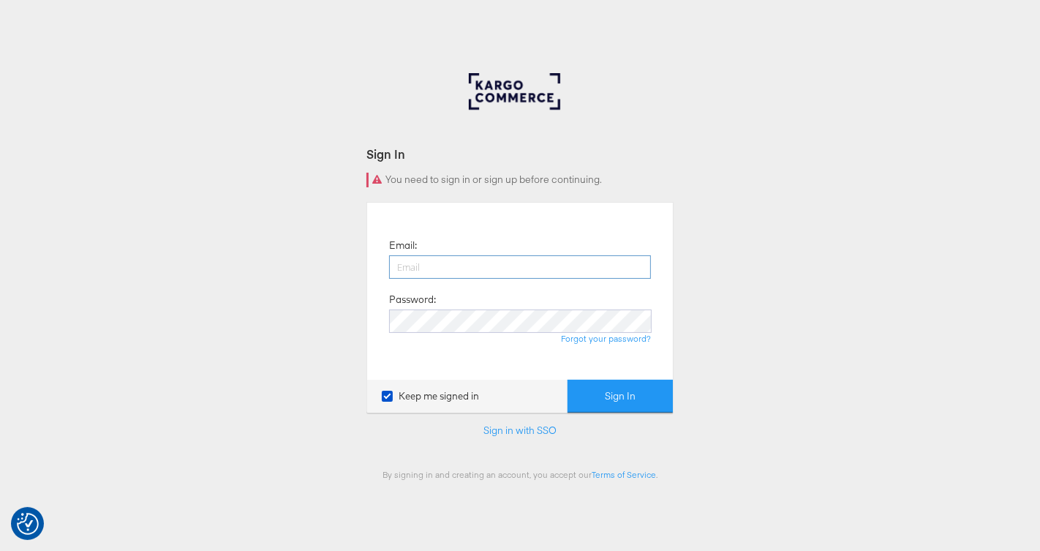
click at [443, 271] on input "email" at bounding box center [520, 266] width 262 height 23
type input "[PERSON_NAME][EMAIL_ADDRESS][PERSON_NAME][DOMAIN_NAME]"
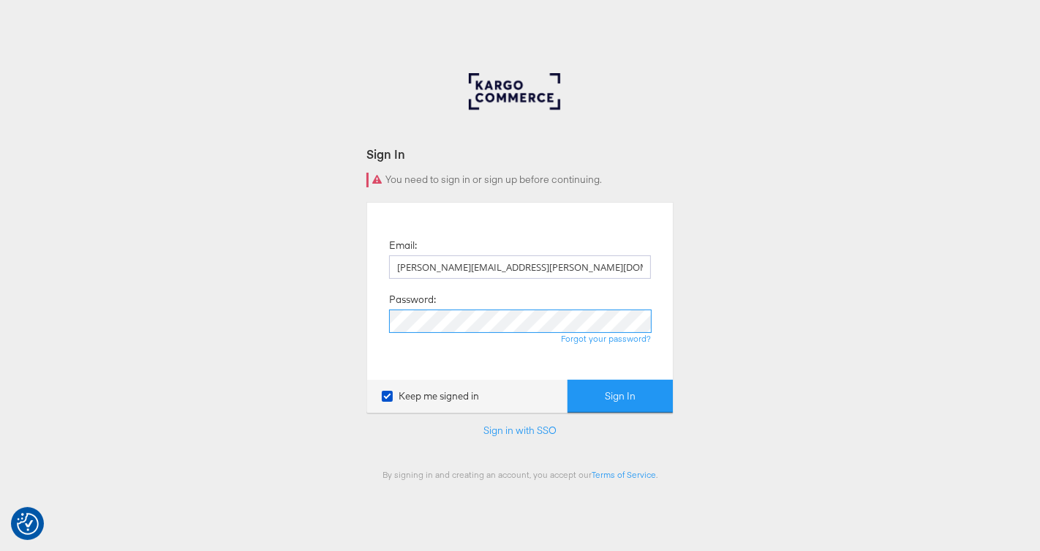
click at [568, 380] on button "Sign In" at bounding box center [620, 396] width 105 height 33
